Goal: Check status: Check status

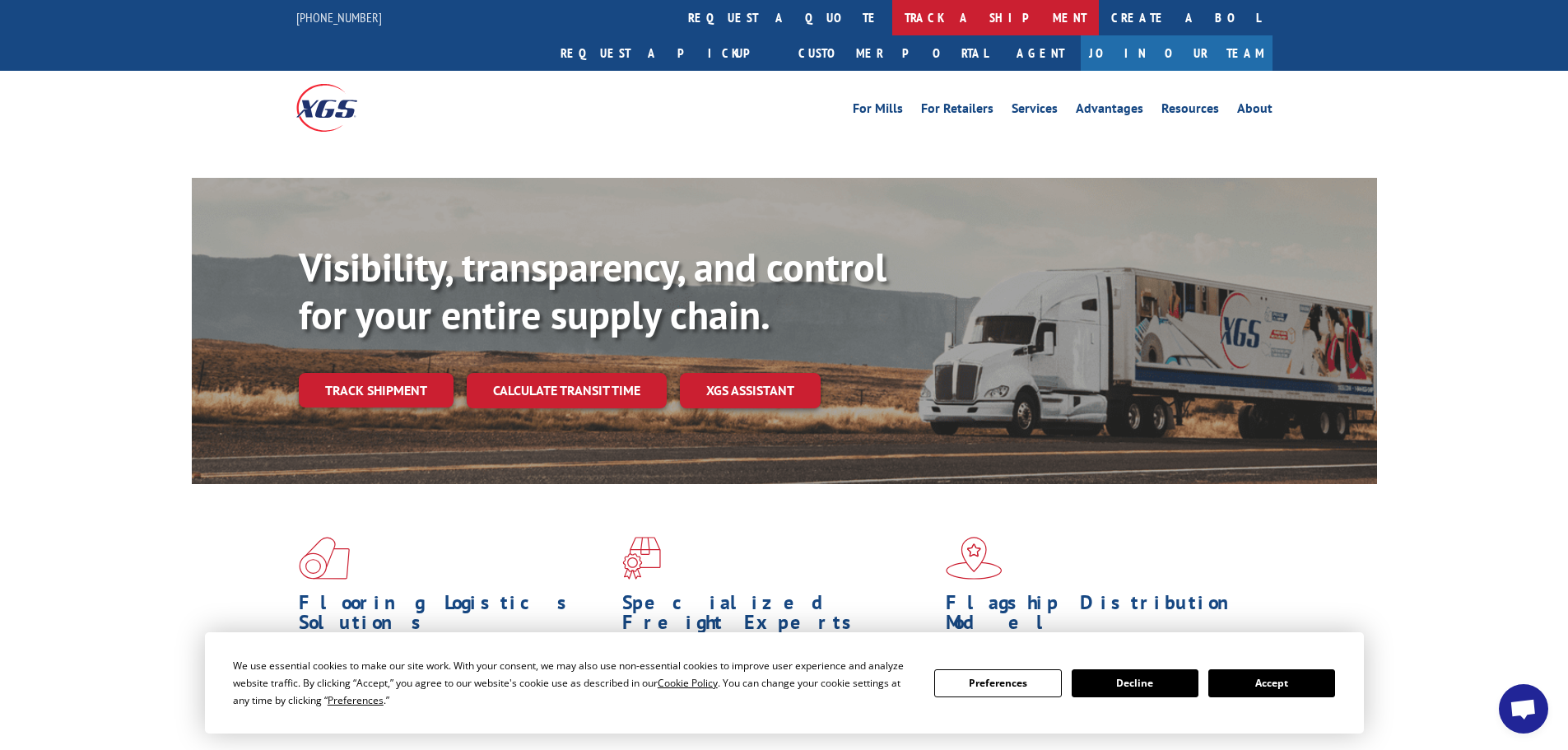
click at [893, 16] on link "track a shipment" at bounding box center [996, 17] width 206 height 36
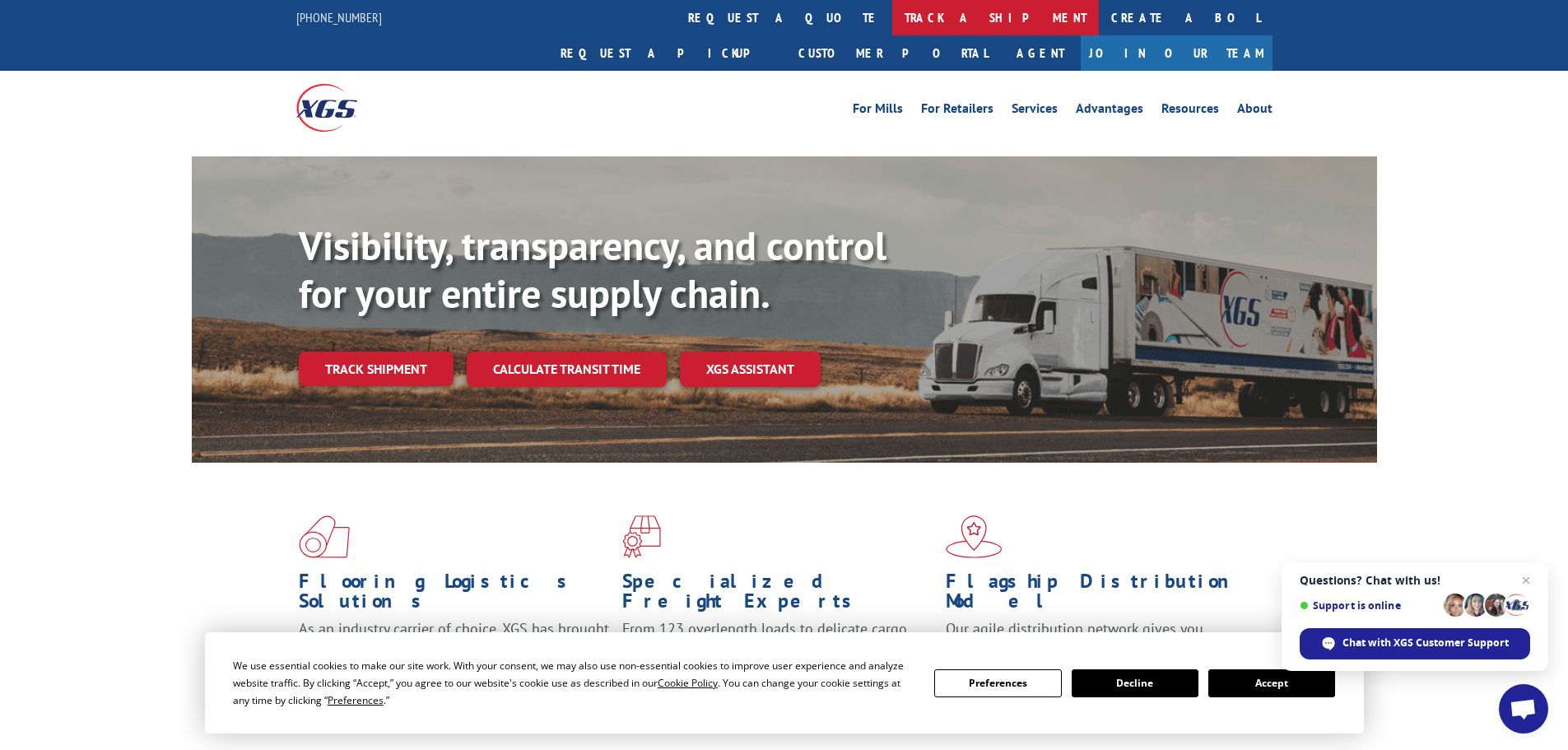
click at [893, 21] on link "track a shipment" at bounding box center [996, 17] width 206 height 36
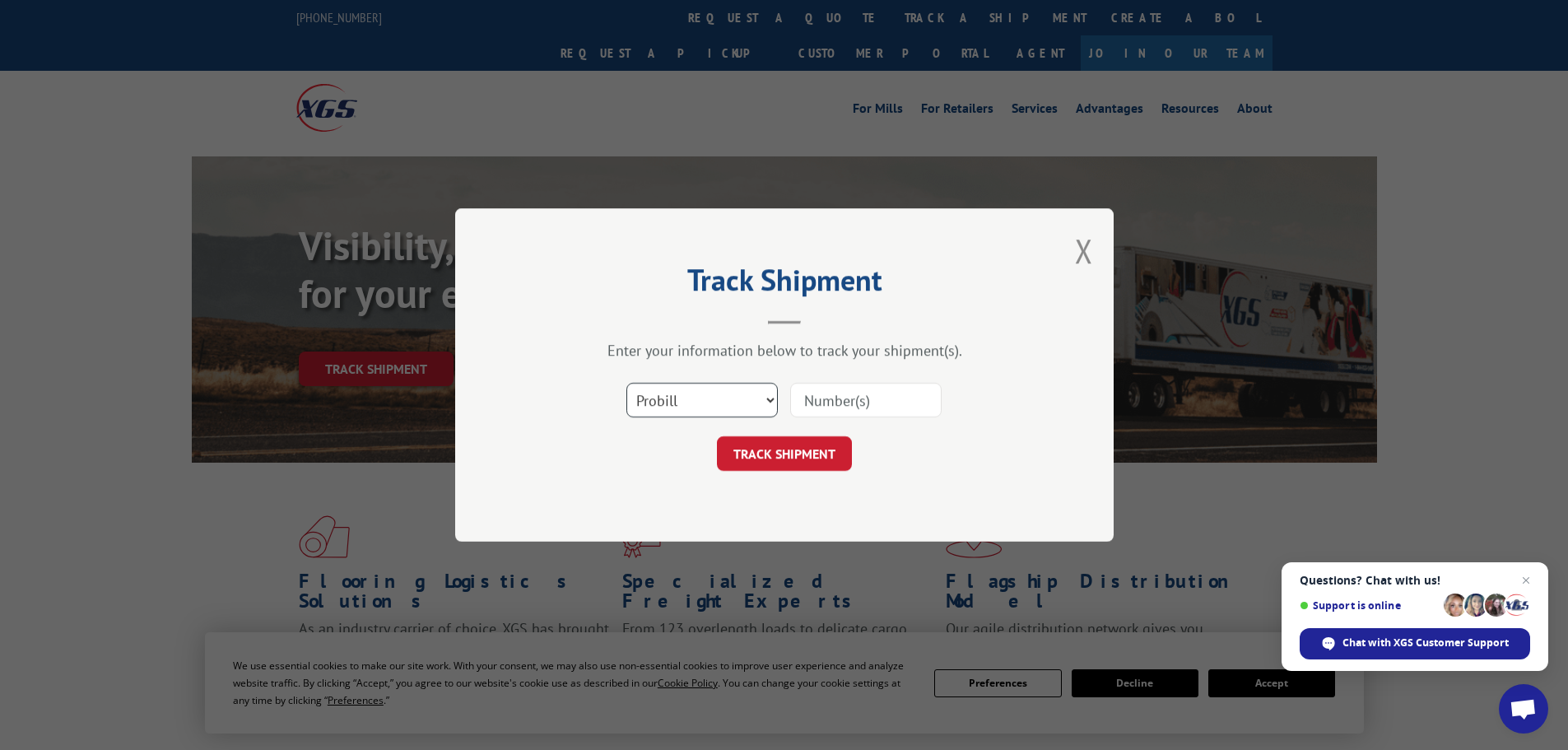
click at [747, 401] on select "Select category... Probill BOL PO" at bounding box center [702, 400] width 152 height 35
click at [626, 382] on select "Select category... Probill BOL PO" at bounding box center [702, 400] width 152 height 35
click at [849, 400] on input at bounding box center [866, 400] width 152 height 35
click at [702, 399] on select "Select category... Probill BOL PO" at bounding box center [702, 400] width 152 height 35
select select "bol"
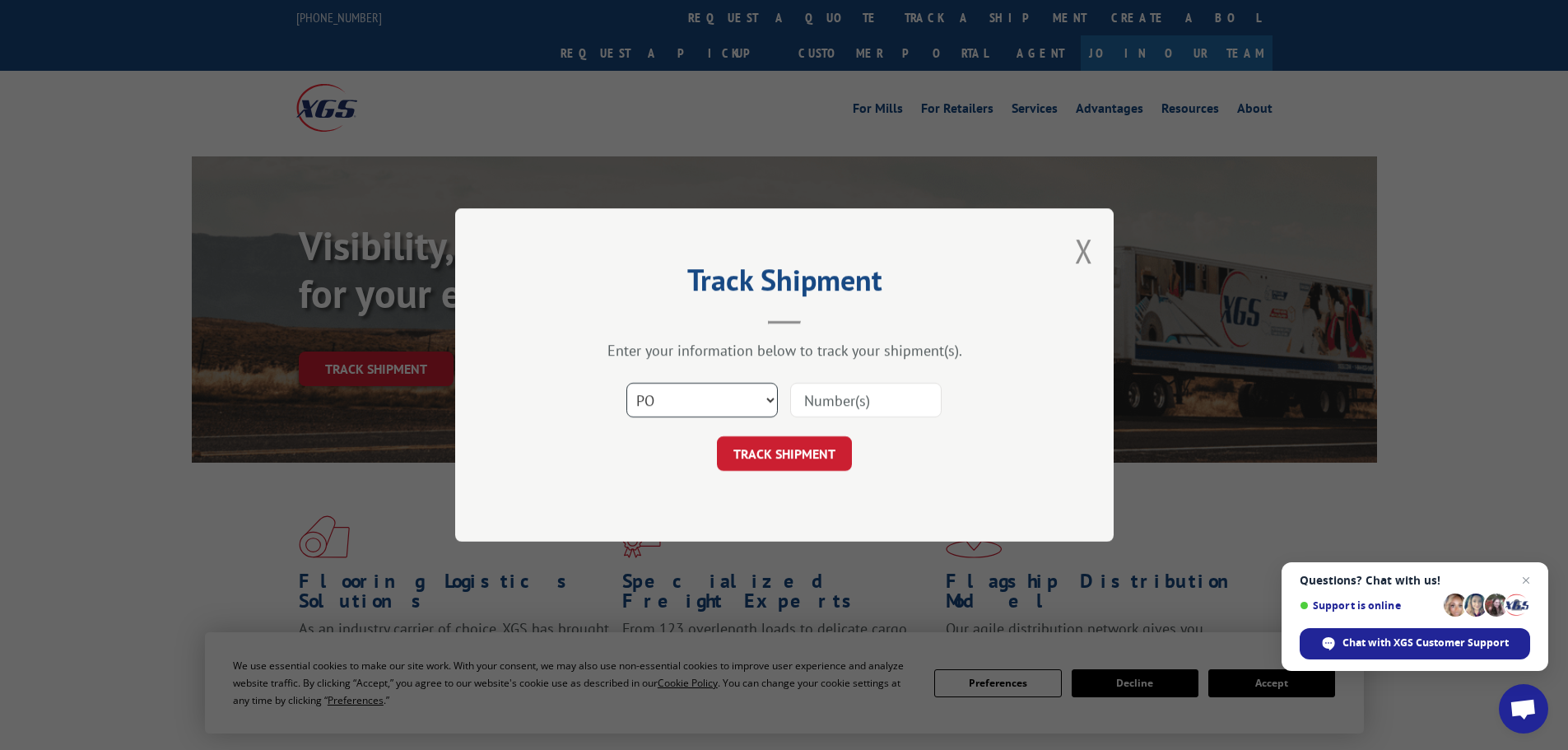
click at [626, 382] on select "Select category... Probill BOL PO" at bounding box center [702, 400] width 152 height 35
click at [827, 408] on input at bounding box center [866, 400] width 152 height 35
type input "17517933"
click button "TRACK SHIPMENT" at bounding box center [785, 453] width 135 height 35
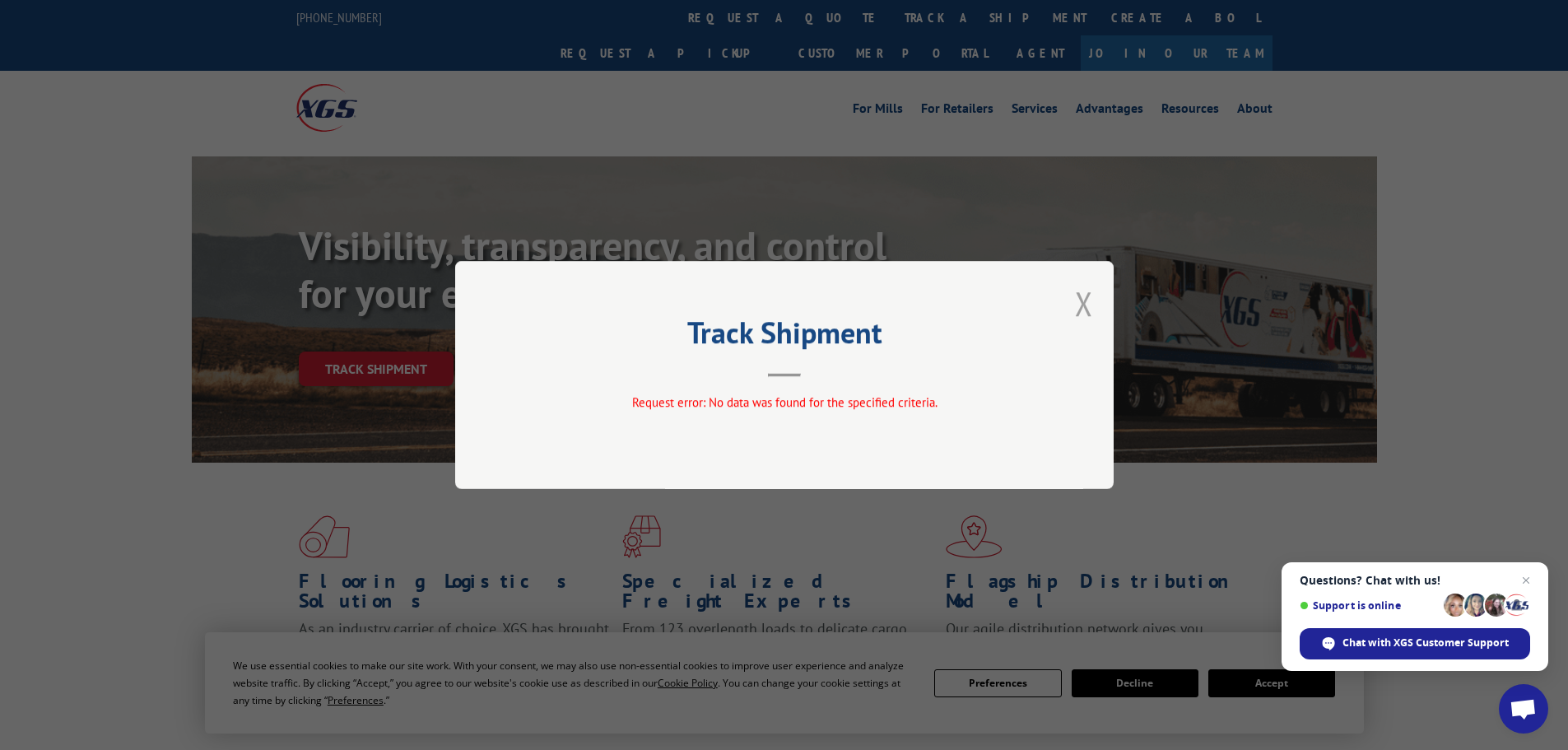
click at [1086, 302] on button "Close modal" at bounding box center [1084, 303] width 18 height 44
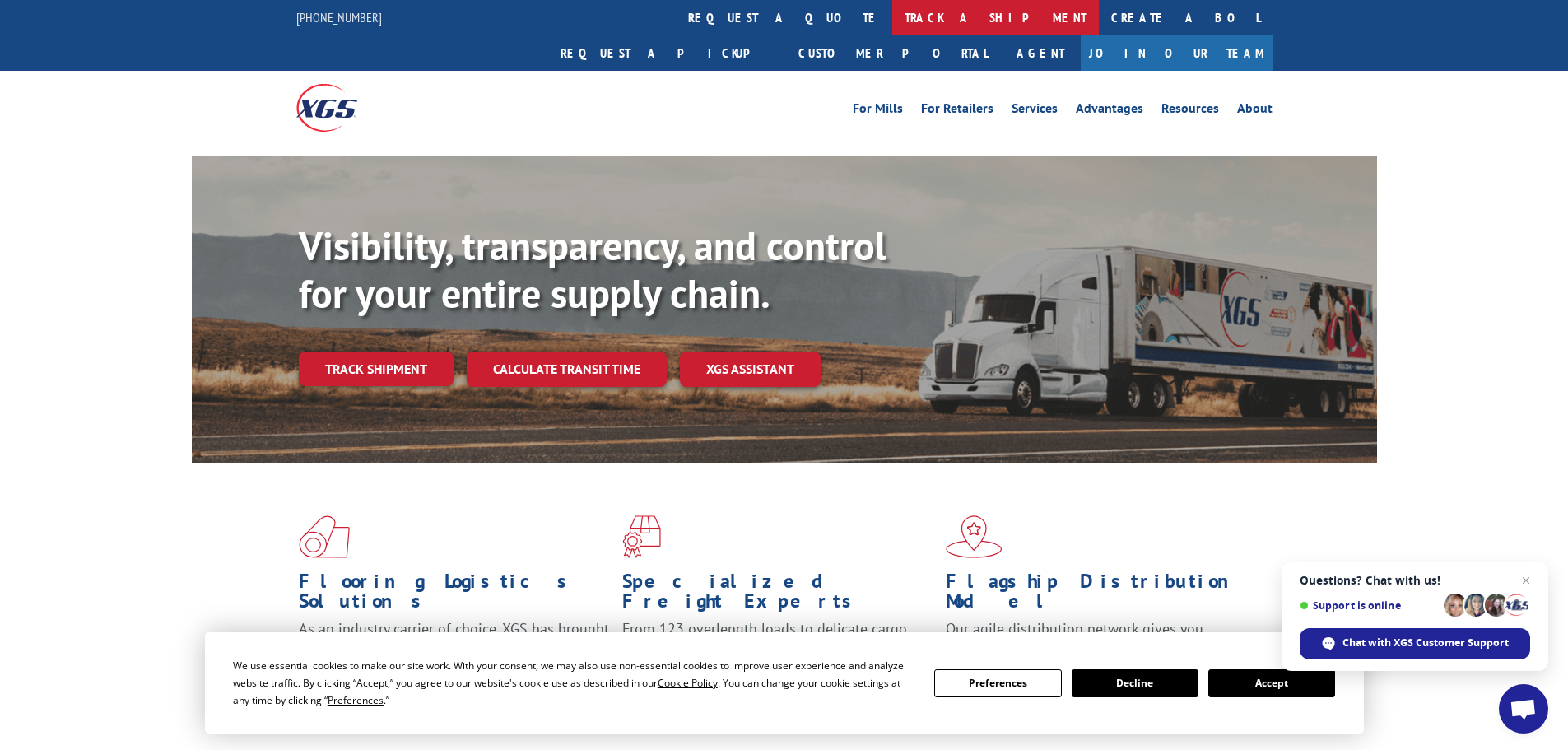
click at [893, 23] on link "track a shipment" at bounding box center [996, 17] width 206 height 36
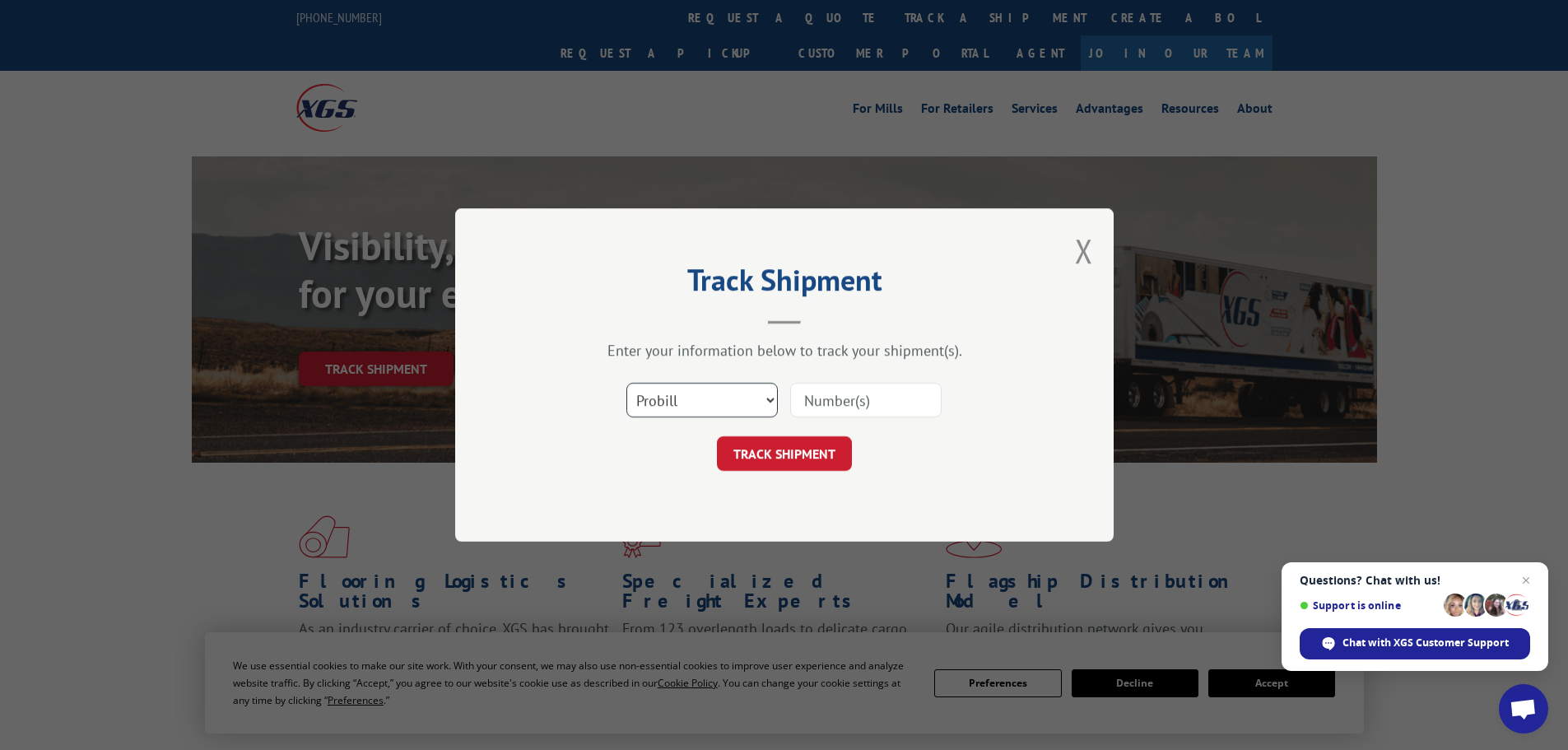
click at [681, 400] on select "Select category... Probill BOL PO" at bounding box center [702, 400] width 152 height 35
select select "po"
click at [626, 382] on select "Select category... Probill BOL PO" at bounding box center [702, 400] width 152 height 35
click at [881, 403] on input at bounding box center [866, 400] width 152 height 35
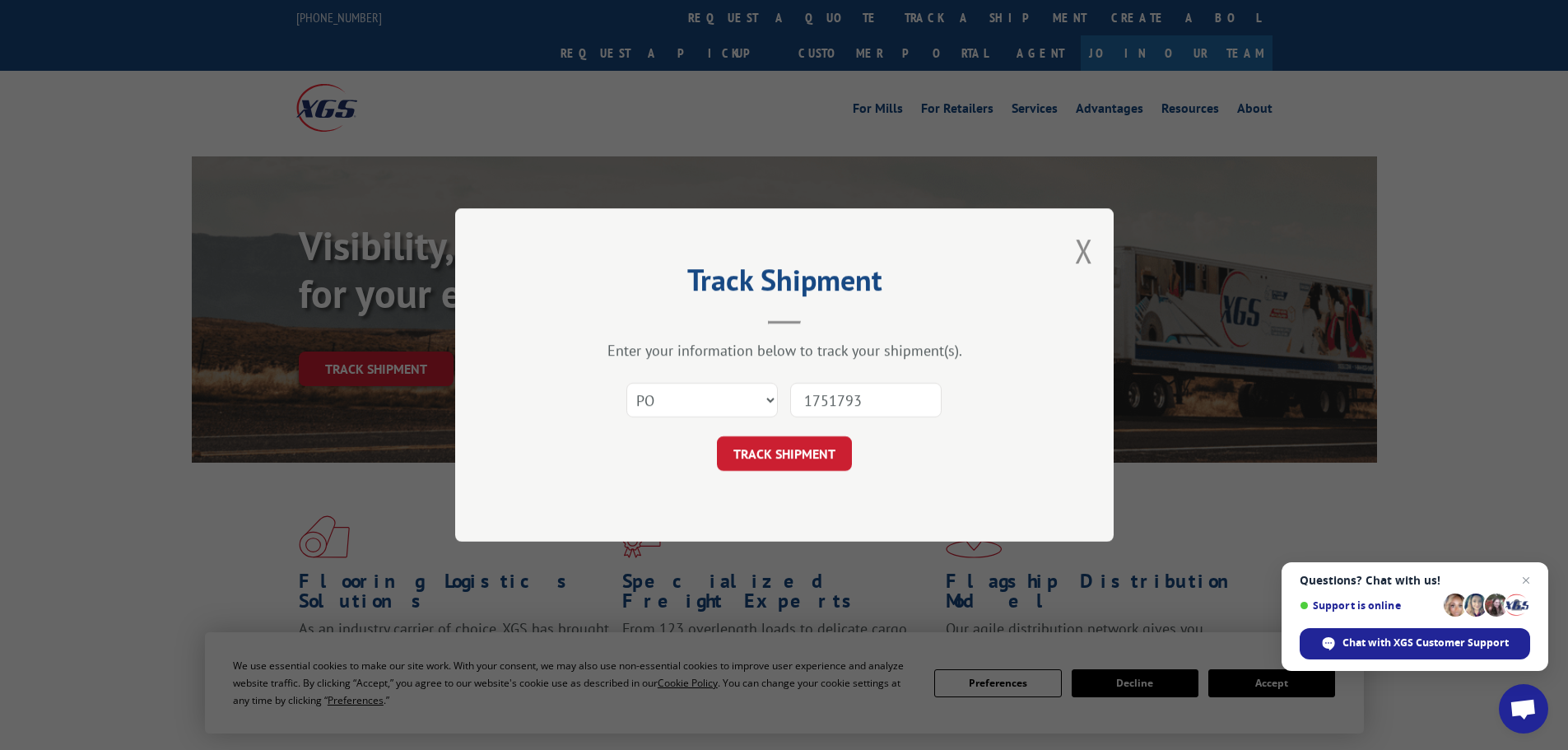
type input "17517933"
click button "TRACK SHIPMENT" at bounding box center [785, 453] width 135 height 35
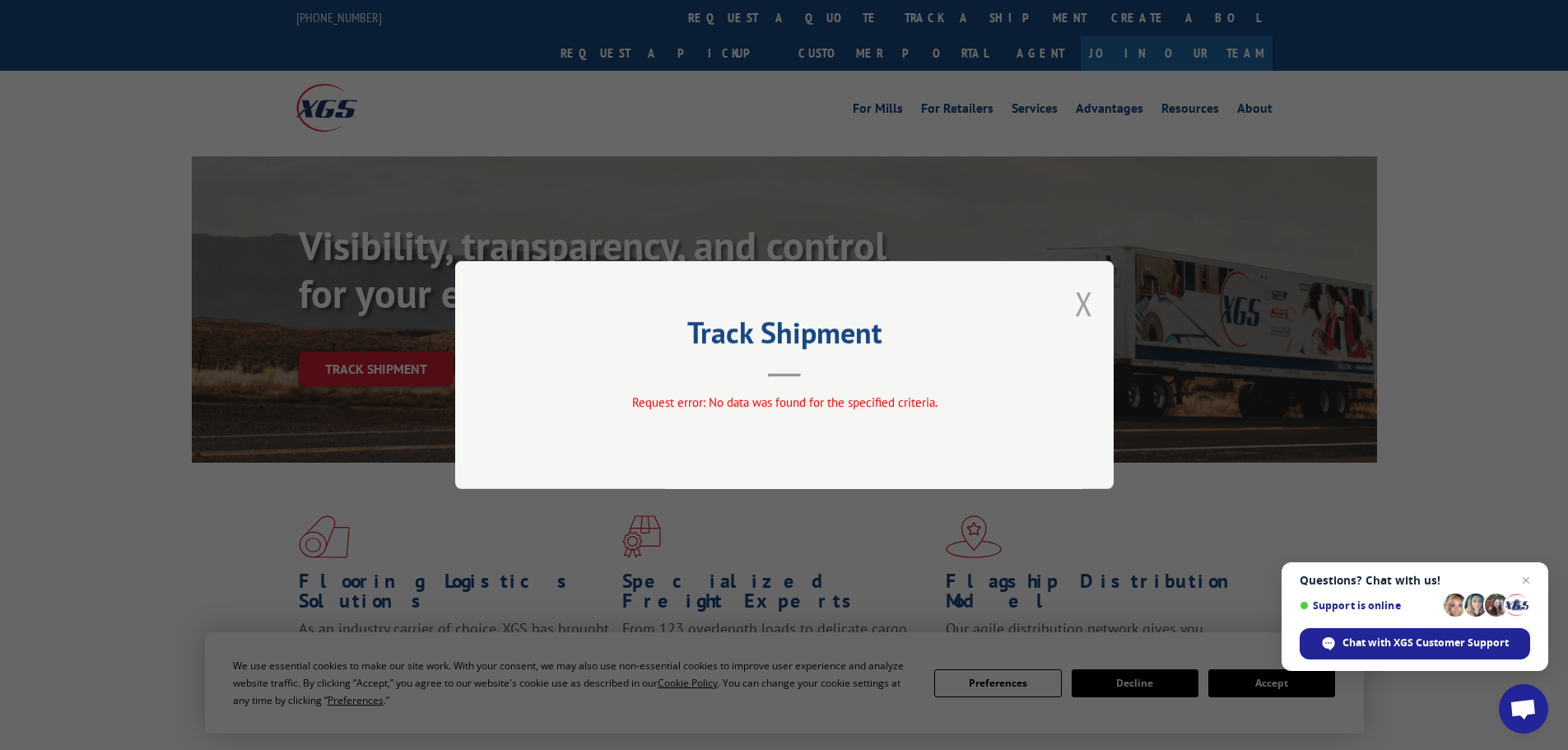
click at [1080, 307] on button "Close modal" at bounding box center [1084, 303] width 18 height 44
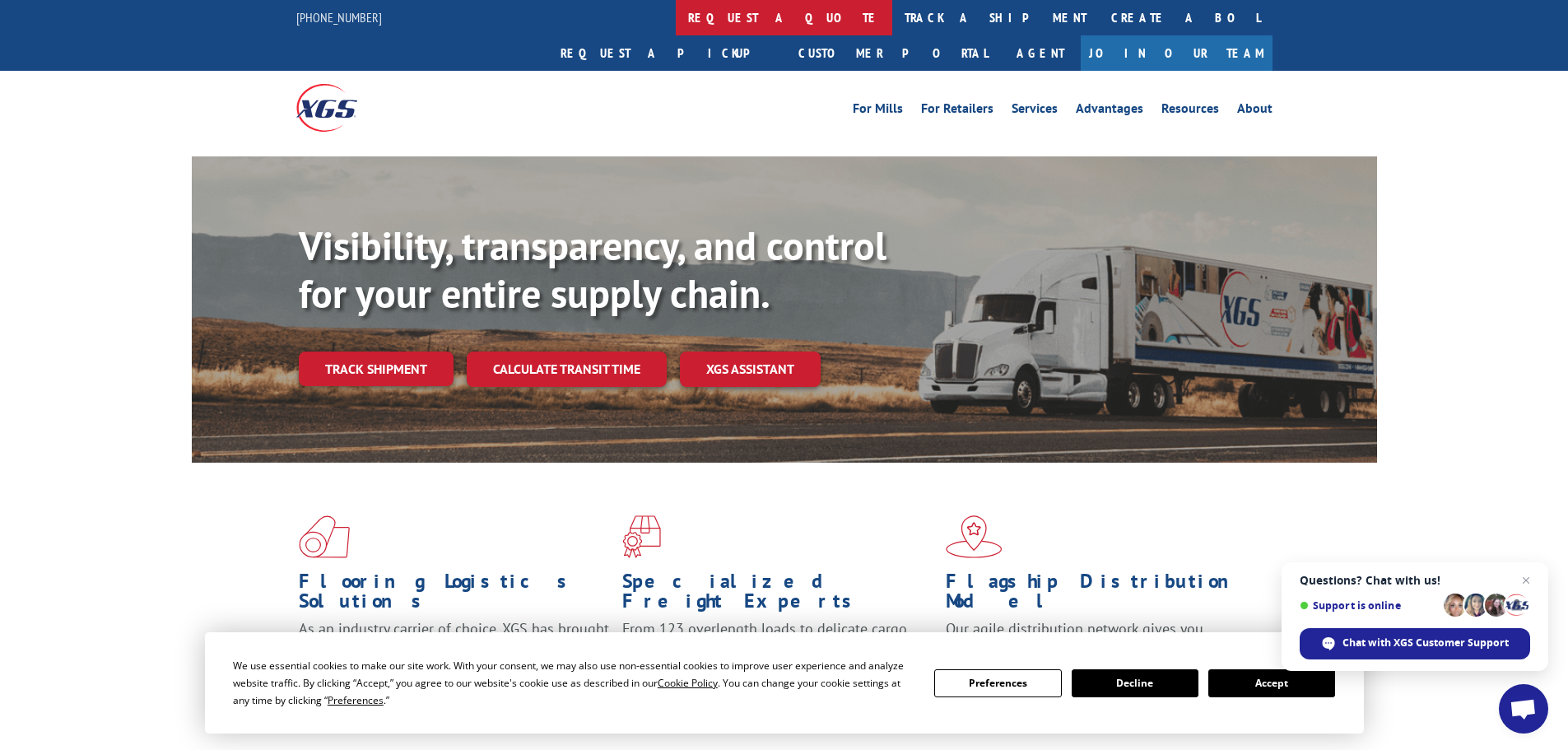
click at [675, 29] on link "request a quote" at bounding box center [783, 17] width 216 height 36
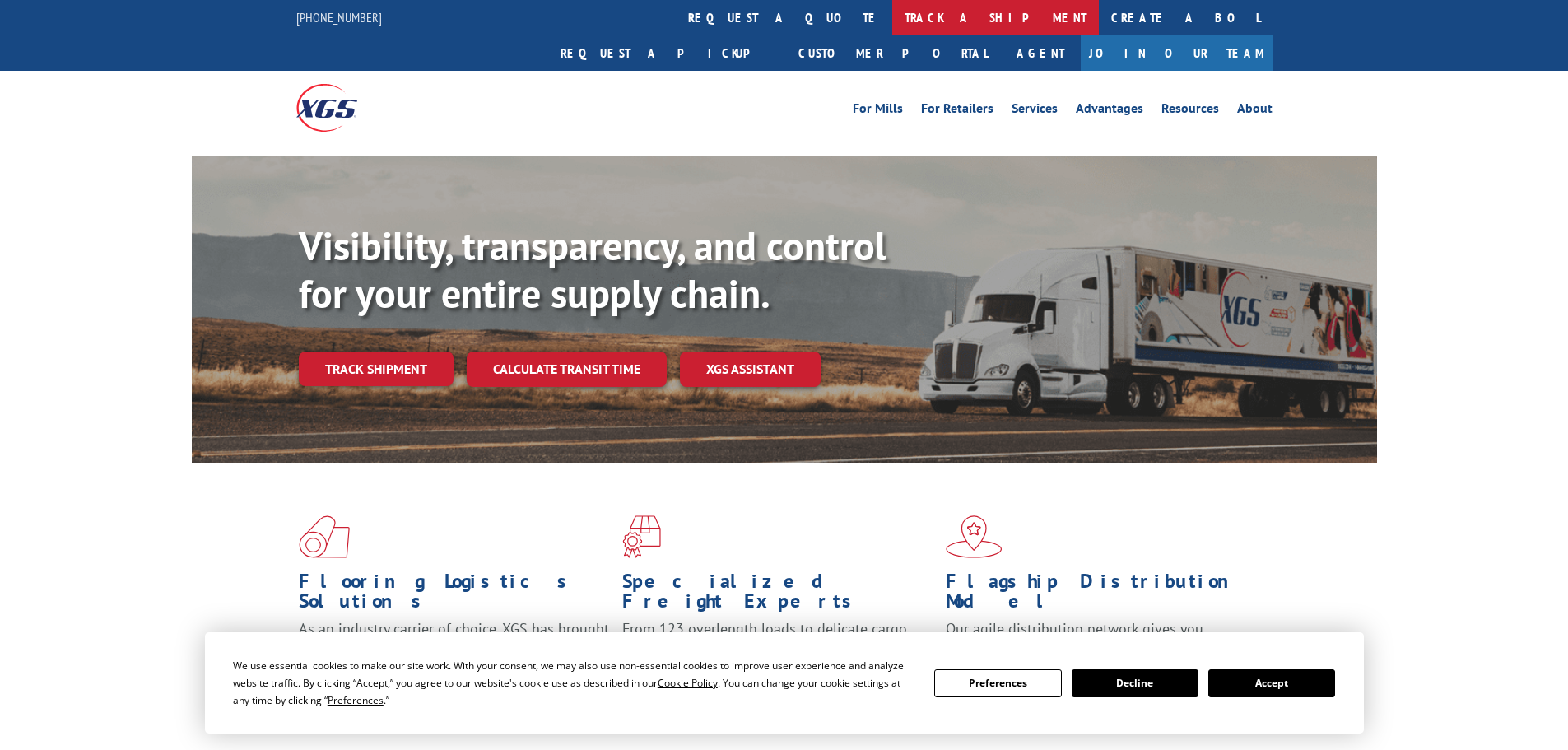
click at [893, 19] on link "track a shipment" at bounding box center [996, 17] width 206 height 36
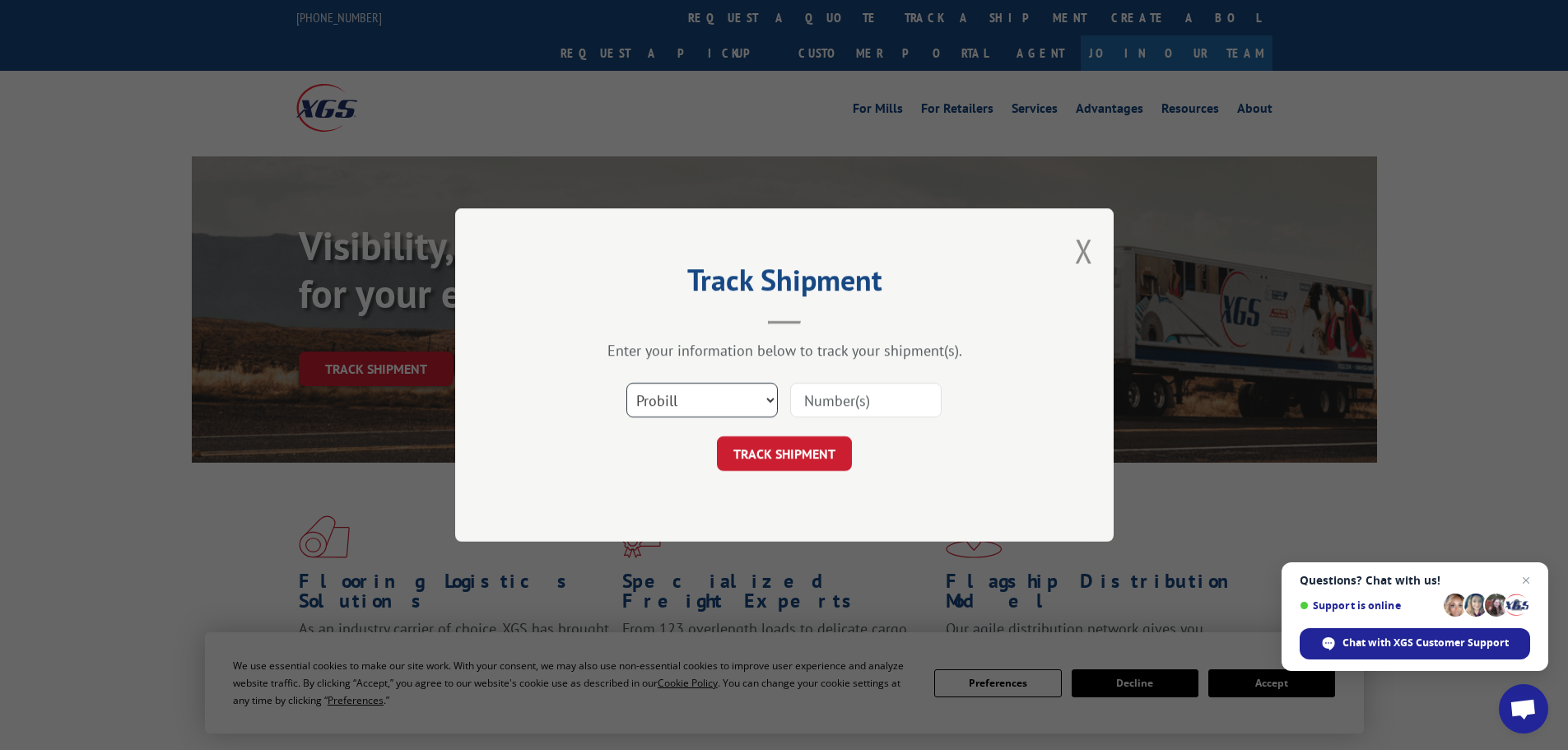
click at [697, 411] on select "Select category... Probill BOL PO" at bounding box center [702, 400] width 152 height 35
select select "po"
click at [626, 382] on select "Select category... Probill BOL PO" at bounding box center [702, 400] width 152 height 35
click at [854, 405] on input at bounding box center [866, 400] width 152 height 35
type input "17517933"
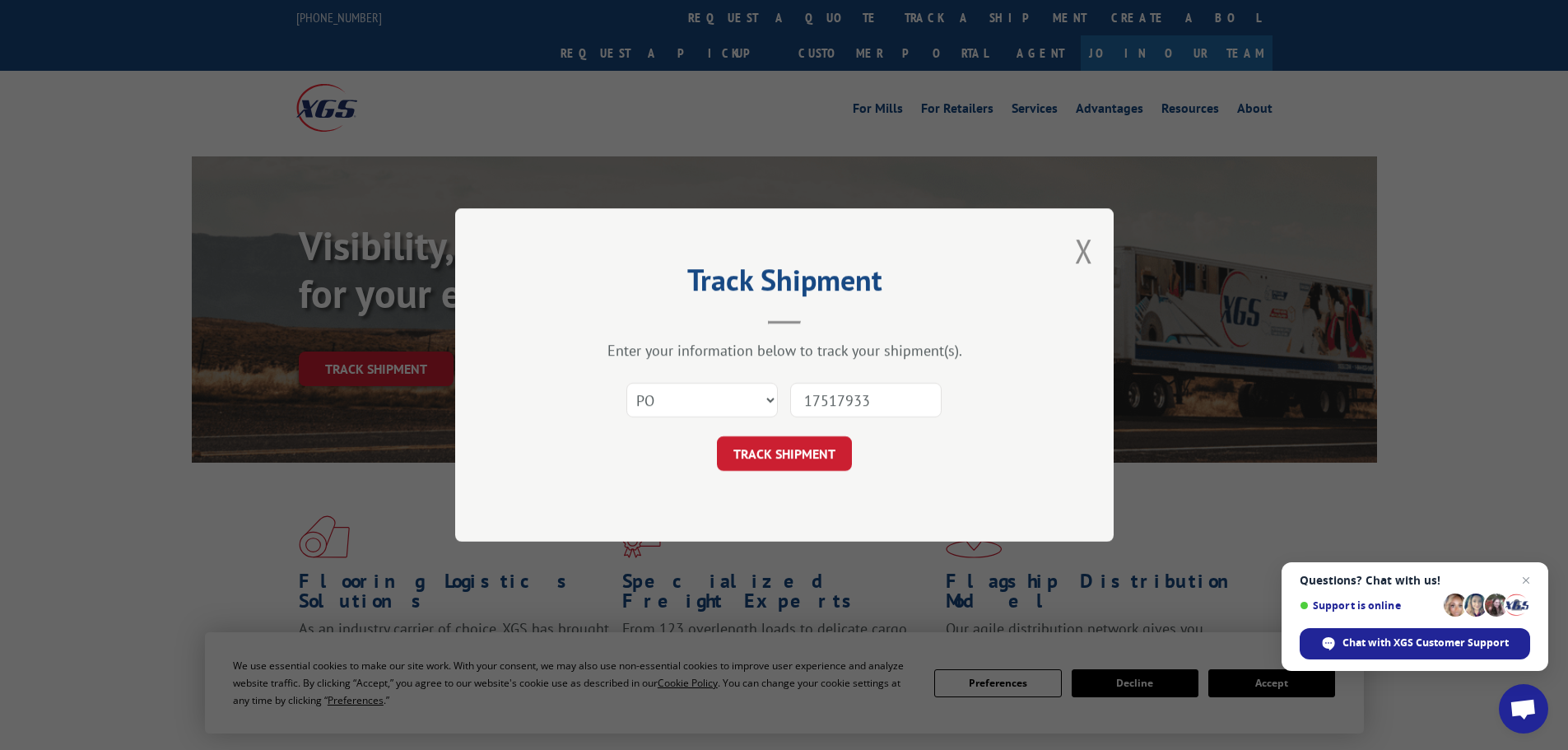
click button "TRACK SHIPMENT" at bounding box center [785, 453] width 135 height 35
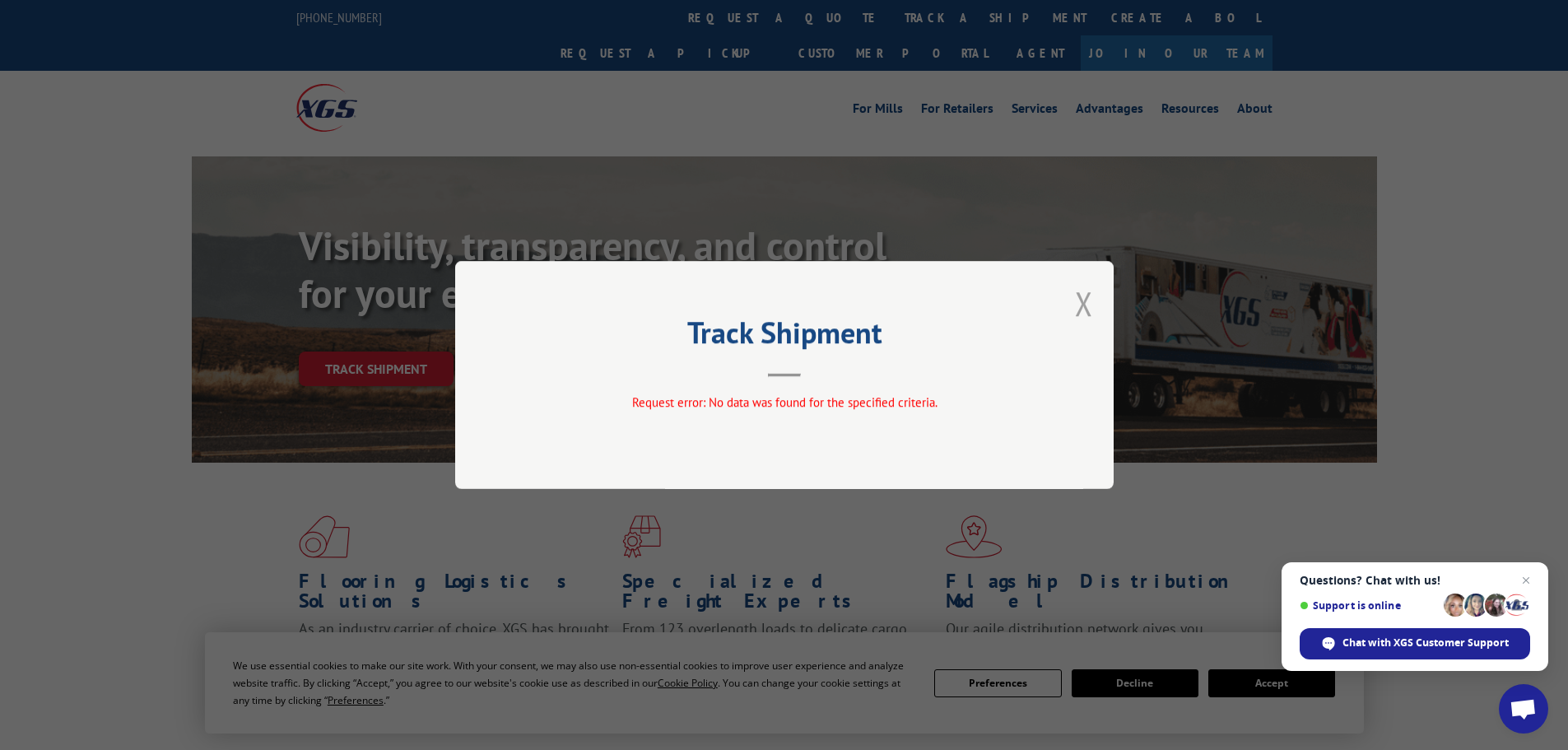
click at [1086, 309] on button "Close modal" at bounding box center [1084, 303] width 18 height 44
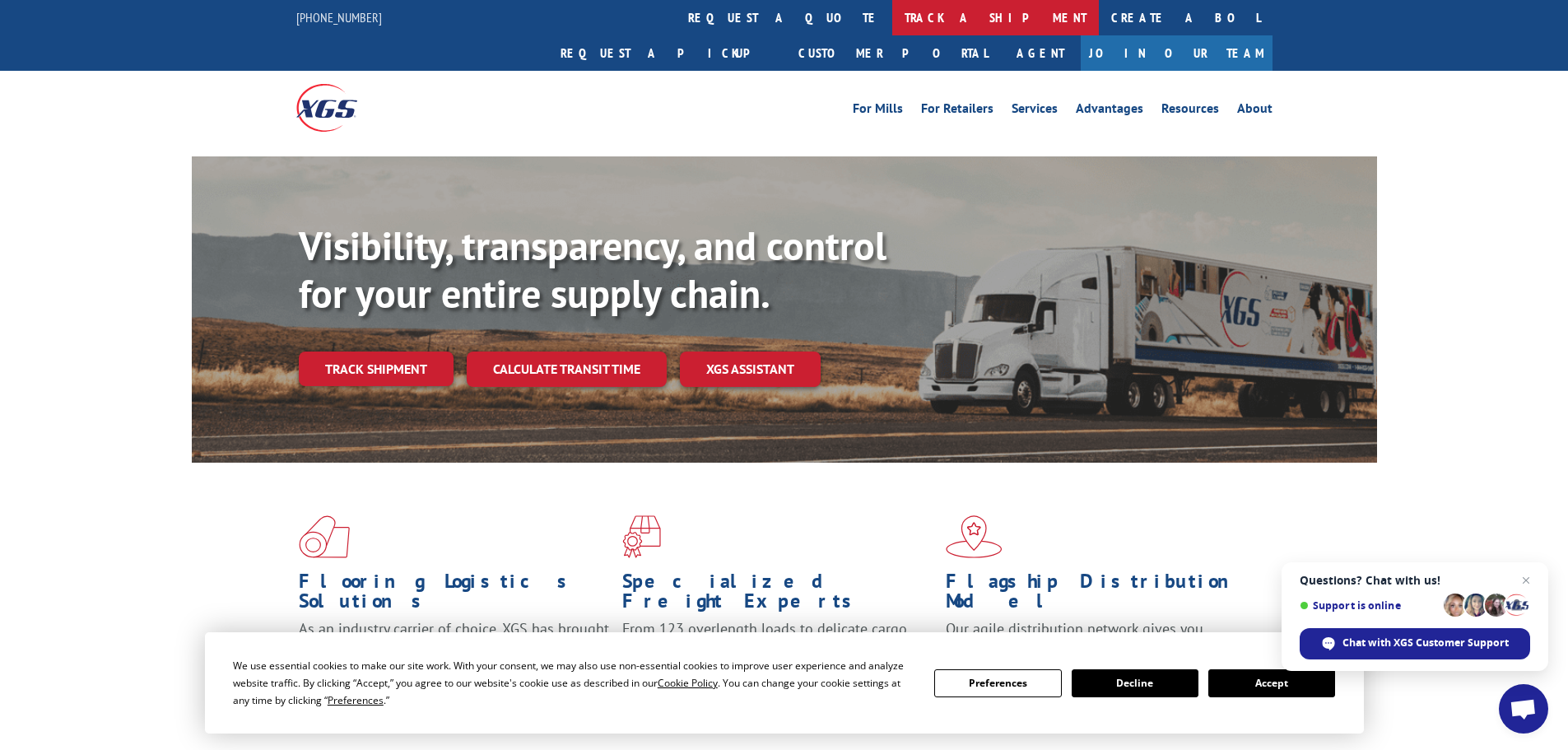
click at [893, 23] on link "track a shipment" at bounding box center [996, 17] width 206 height 36
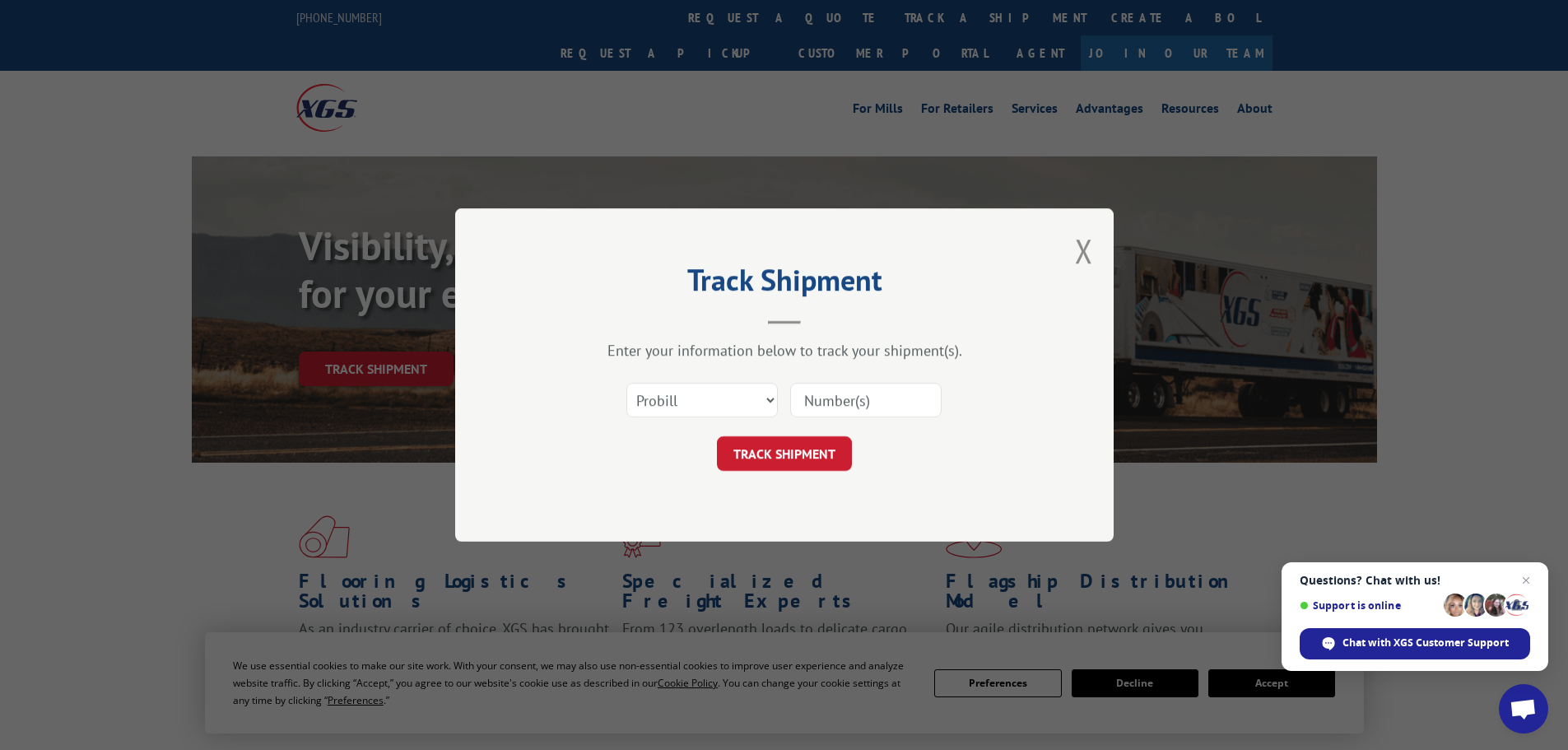
click at [844, 393] on input at bounding box center [866, 400] width 152 height 35
type input "17517933"
click button "TRACK SHIPMENT" at bounding box center [785, 453] width 135 height 35
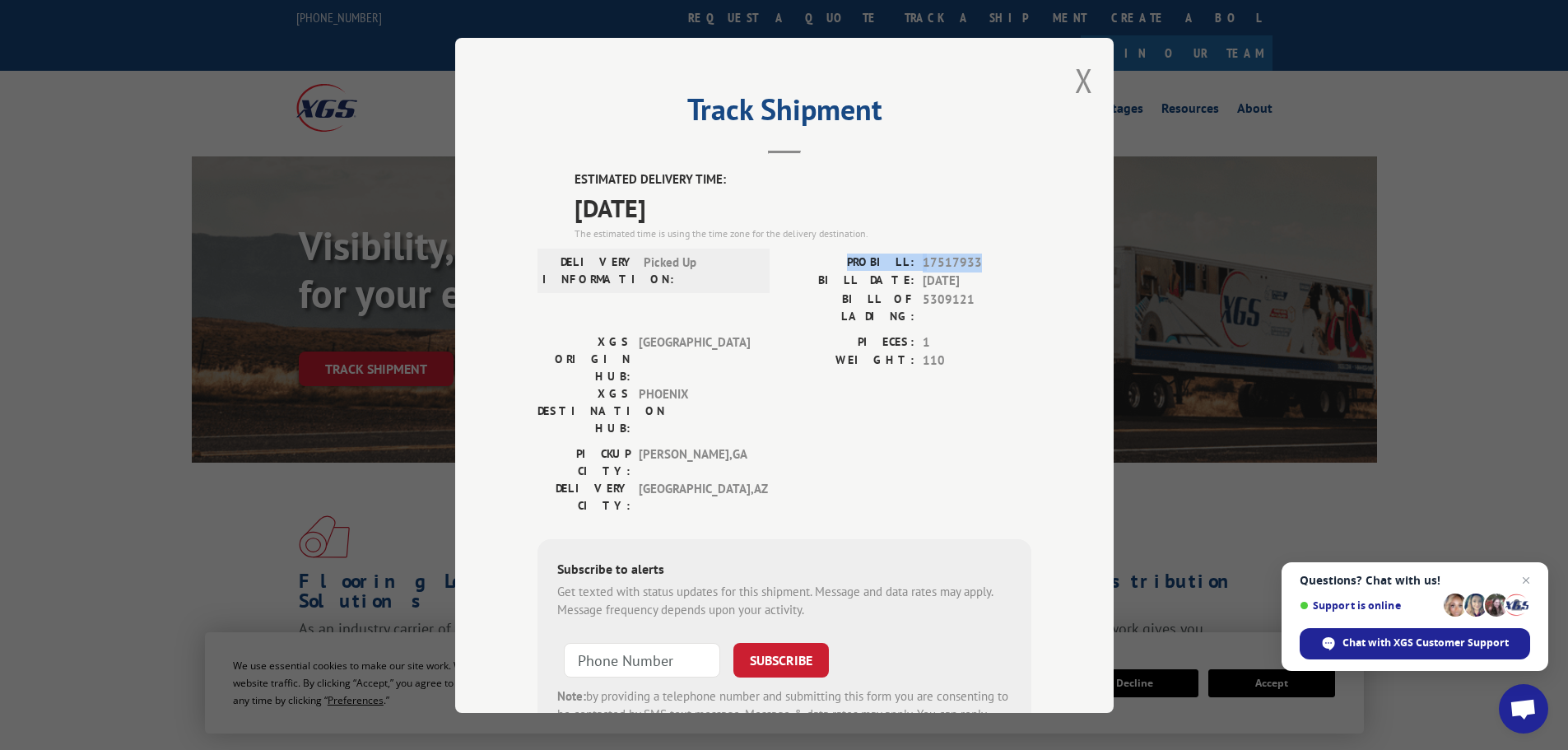
drag, startPoint x: 855, startPoint y: 257, endPoint x: 975, endPoint y: 263, distance: 120.1
click at [975, 263] on div "PROBILL: 17517933" at bounding box center [908, 262] width 247 height 19
copy div "PROBILL: 17517933"
click at [1525, 585] on span "Close chat" at bounding box center [1526, 580] width 21 height 21
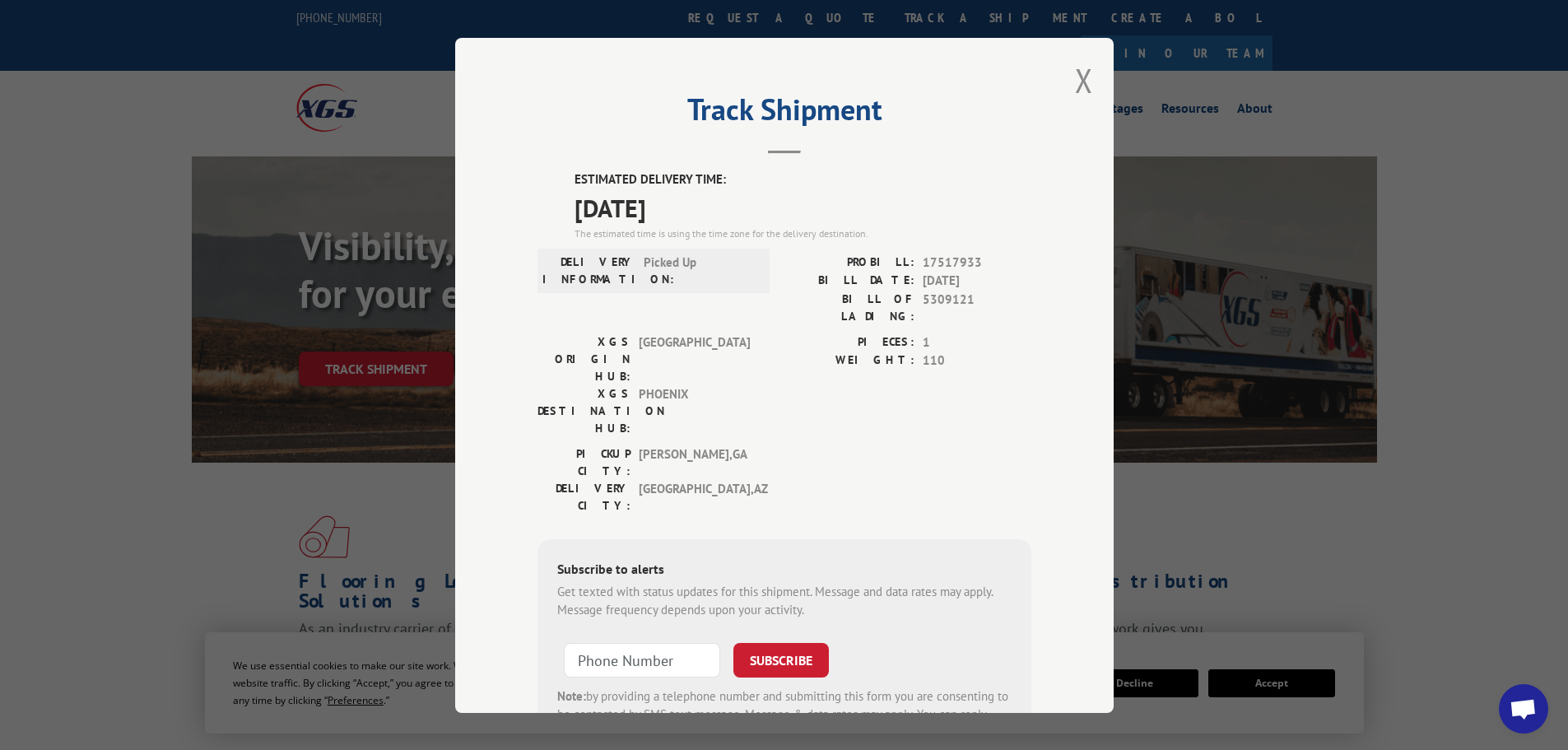
click at [980, 98] on h2 "Track Shipment" at bounding box center [784, 113] width 494 height 31
drag, startPoint x: 852, startPoint y: 278, endPoint x: 990, endPoint y: 294, distance: 138.9
click at [990, 294] on div "PROBILL: 17517933 BILL DATE: 09/12/2025 BILL OF LADING: 5309121" at bounding box center [908, 288] width 247 height 71
drag, startPoint x: 1007, startPoint y: 287, endPoint x: 971, endPoint y: 153, distance: 138.8
click at [1008, 287] on span "09/12/2025" at bounding box center [977, 281] width 109 height 19
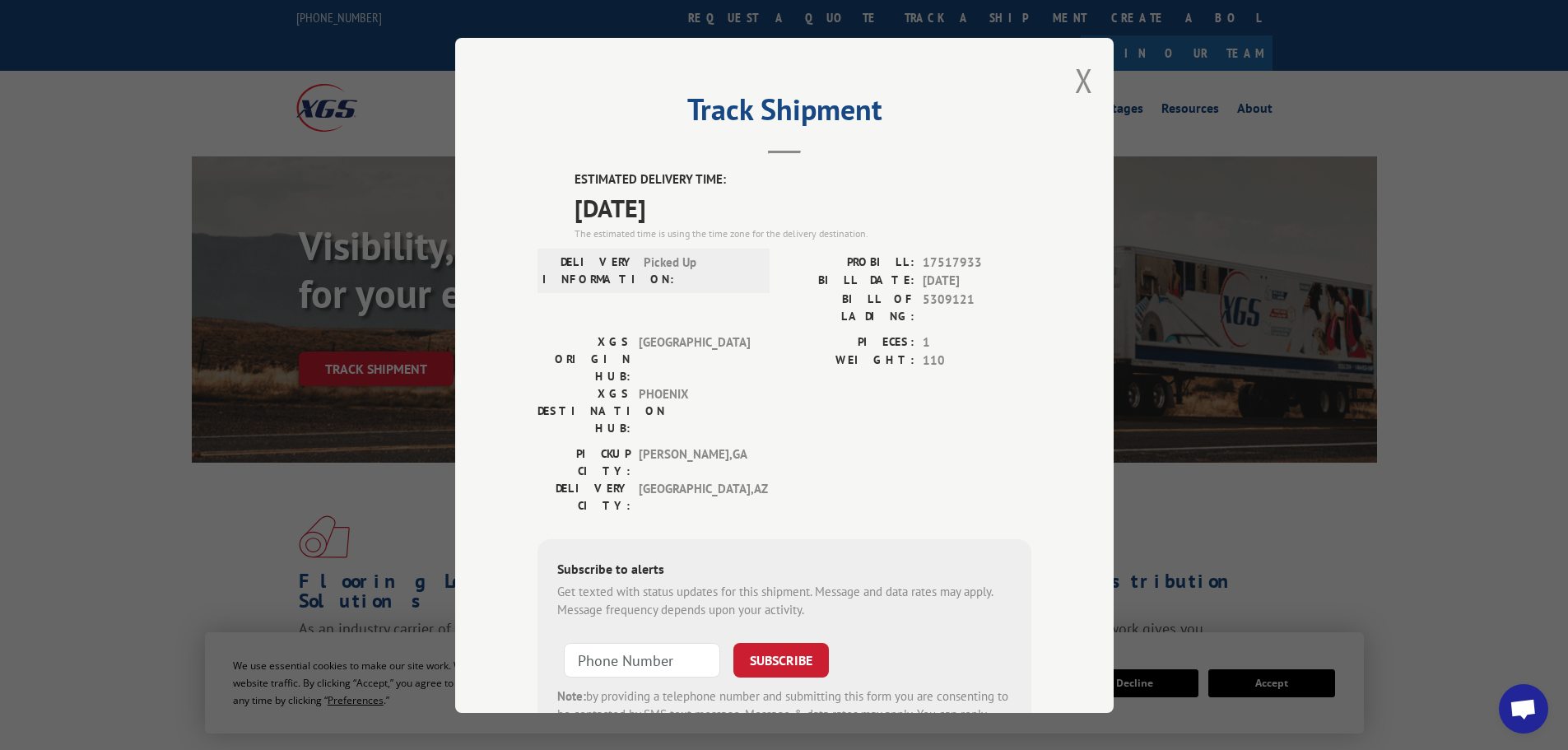
click at [1021, 130] on header "Track Shipment" at bounding box center [784, 125] width 494 height 56
click at [1075, 88] on button "Close modal" at bounding box center [1084, 80] width 18 height 44
